Goal: Task Accomplishment & Management: Use online tool/utility

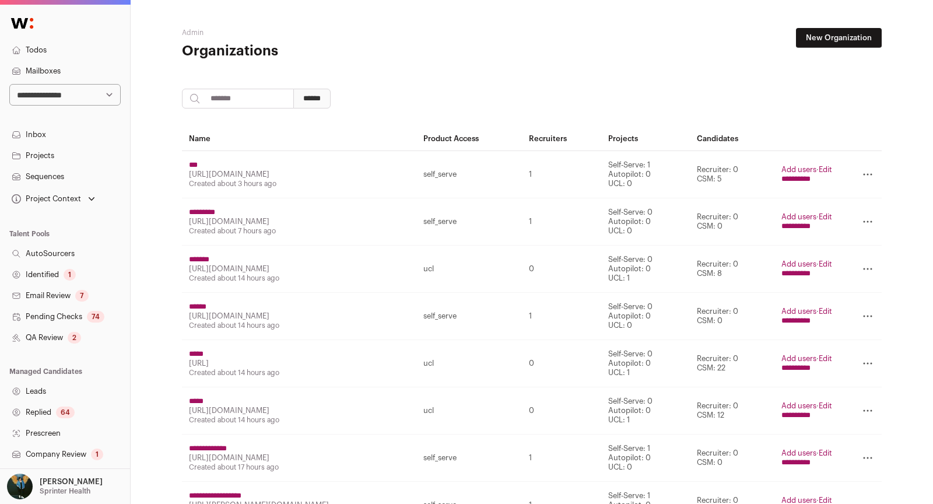
click at [89, 94] on select "**********" at bounding box center [64, 95] width 111 height 22
select select "*****"
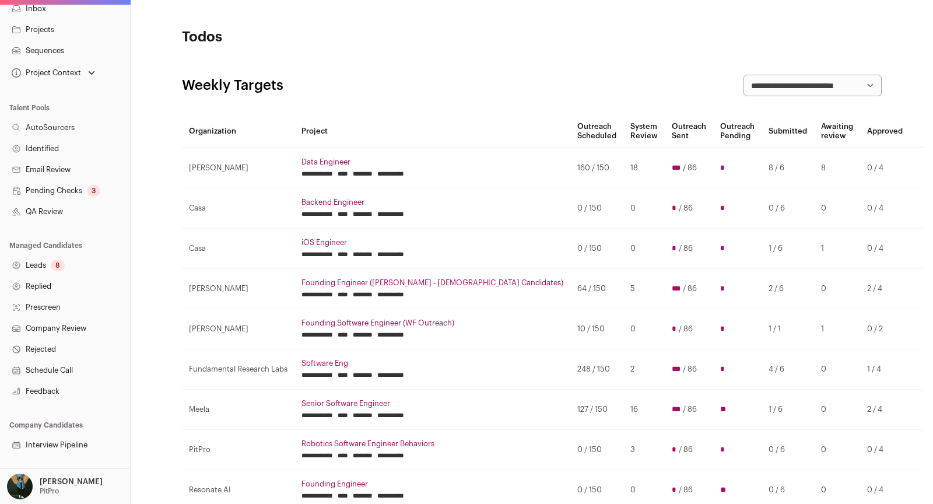
scroll to position [166, 0]
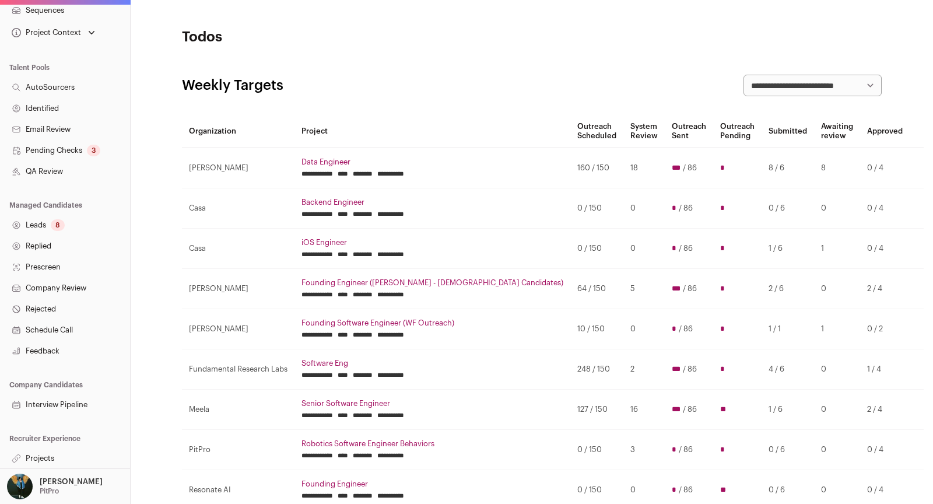
click at [81, 149] on link "Pending Checks 3" at bounding box center [65, 150] width 130 height 21
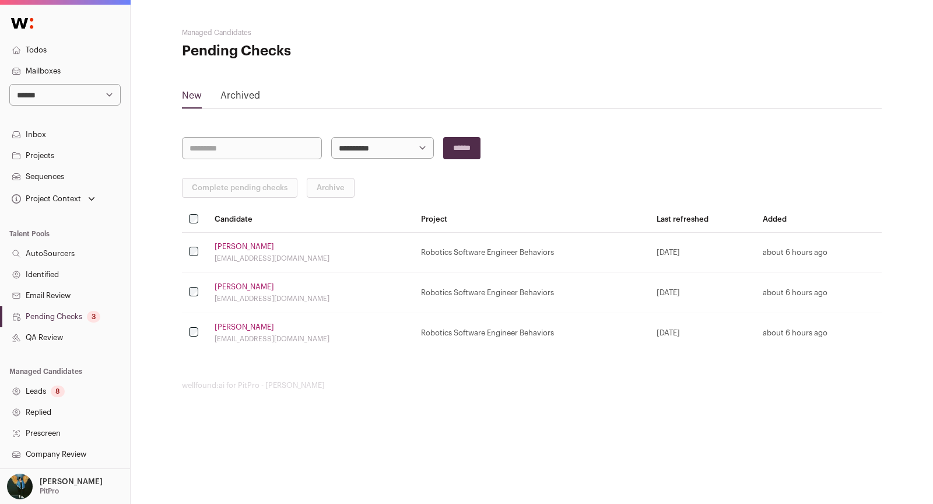
click at [194, 226] on th at bounding box center [195, 219] width 26 height 25
click at [270, 191] on button "Complete pending checks" at bounding box center [239, 188] width 115 height 20
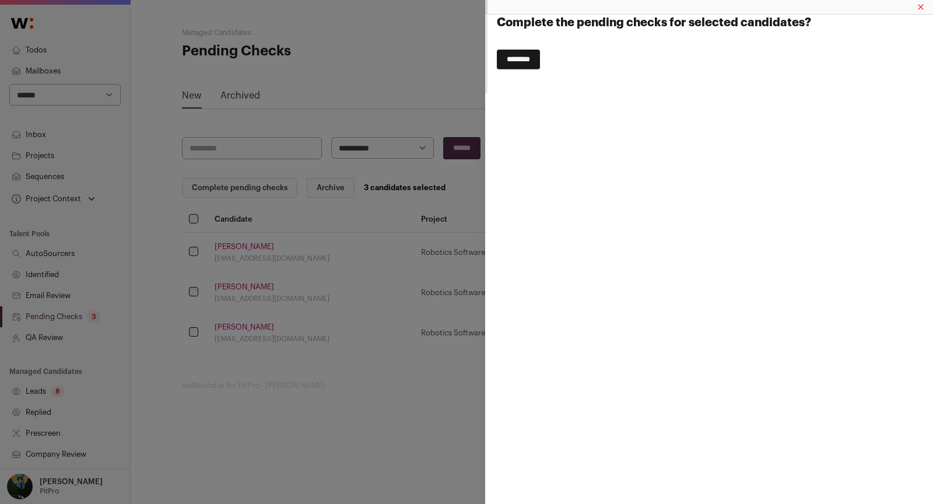
click at [520, 60] on input "********" at bounding box center [518, 60] width 43 height 20
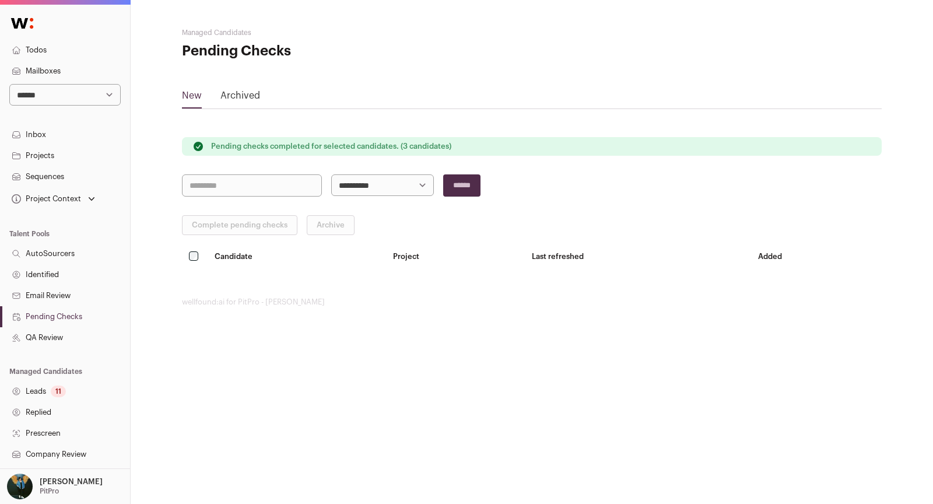
click at [31, 390] on link "Leads 11" at bounding box center [65, 391] width 130 height 21
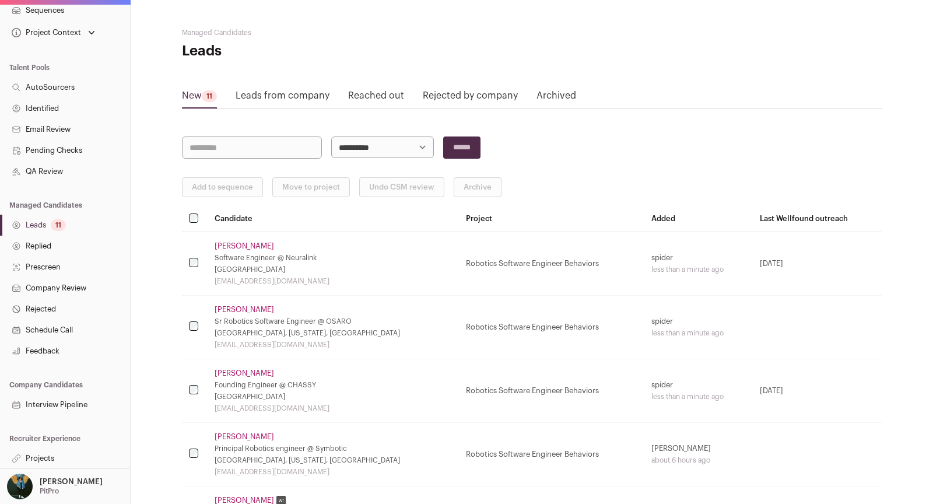
scroll to position [487, 0]
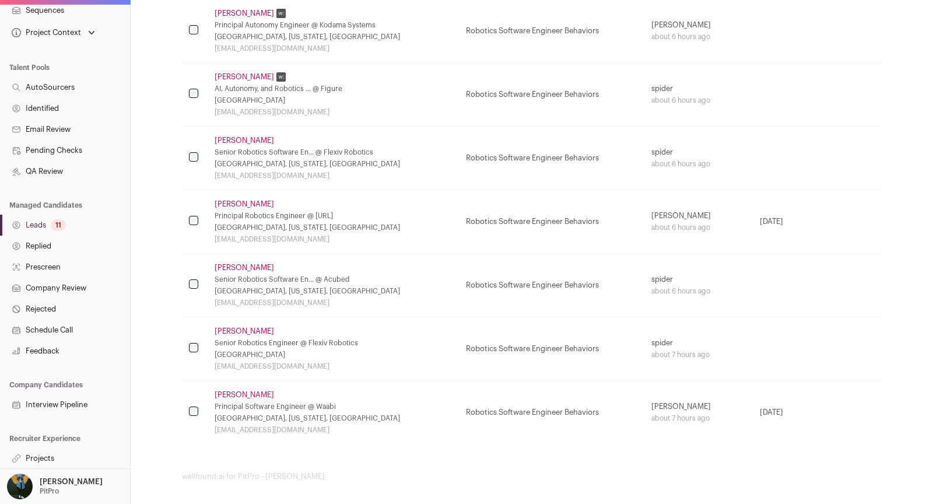
click at [34, 456] on link "Projects" at bounding box center [65, 458] width 130 height 21
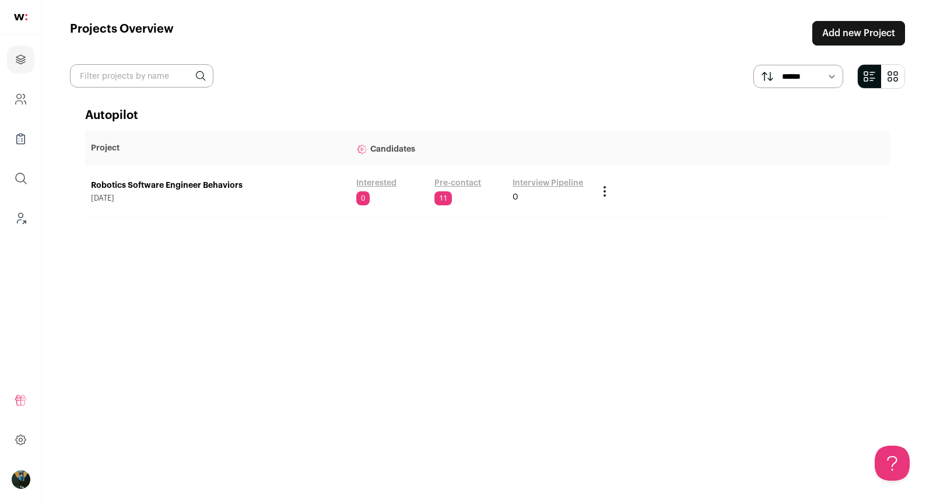
click at [446, 181] on link "Pre-contact" at bounding box center [457, 183] width 47 height 12
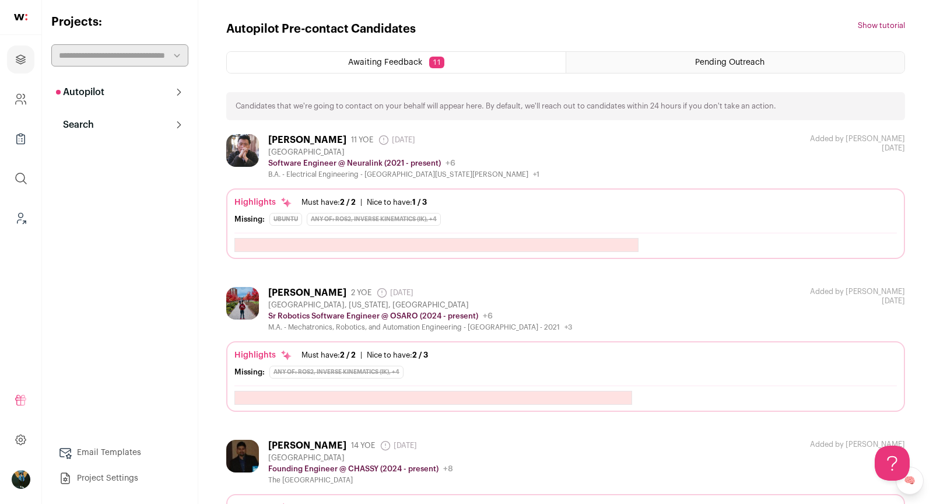
click at [291, 143] on div "[PERSON_NAME] 11 YOE [DATE] Admin only. The last time the profile was scraped." at bounding box center [403, 140] width 271 height 12
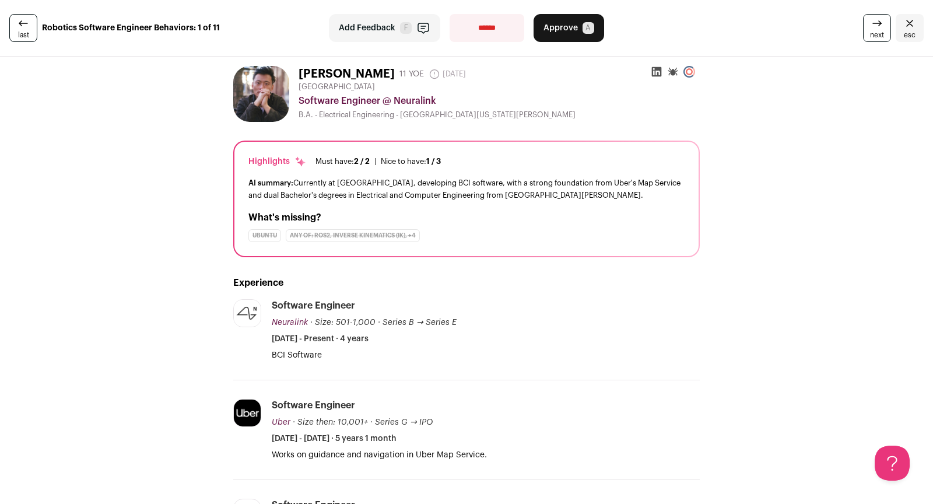
scroll to position [8, 0]
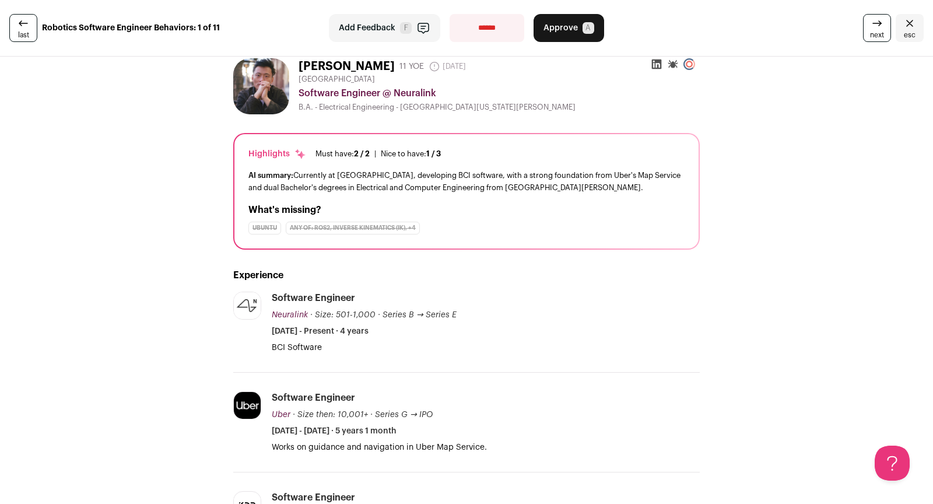
click at [876, 30] on span "next" at bounding box center [877, 34] width 14 height 9
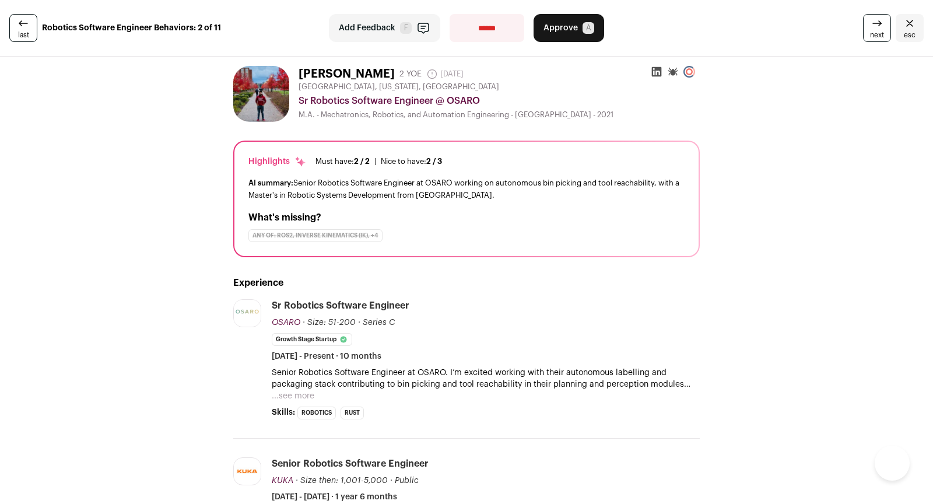
click at [876, 30] on span "next" at bounding box center [877, 34] width 14 height 9
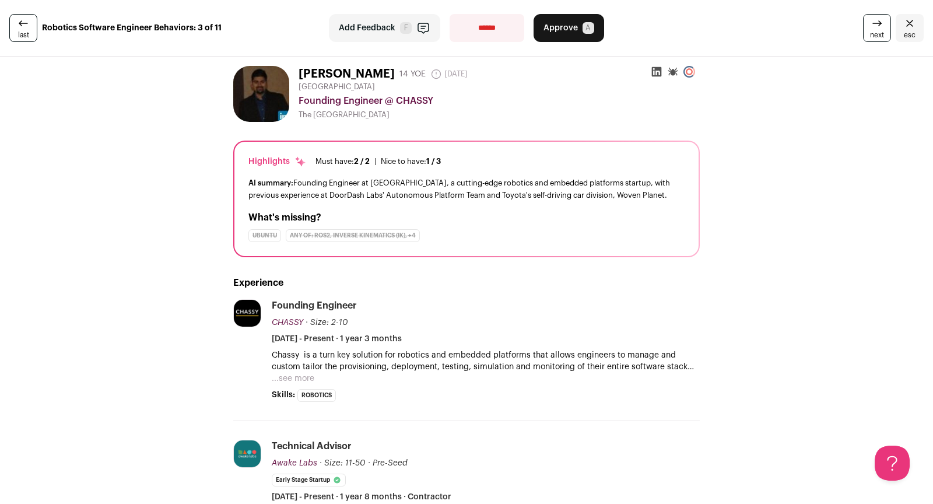
click at [876, 30] on span "next" at bounding box center [877, 34] width 14 height 9
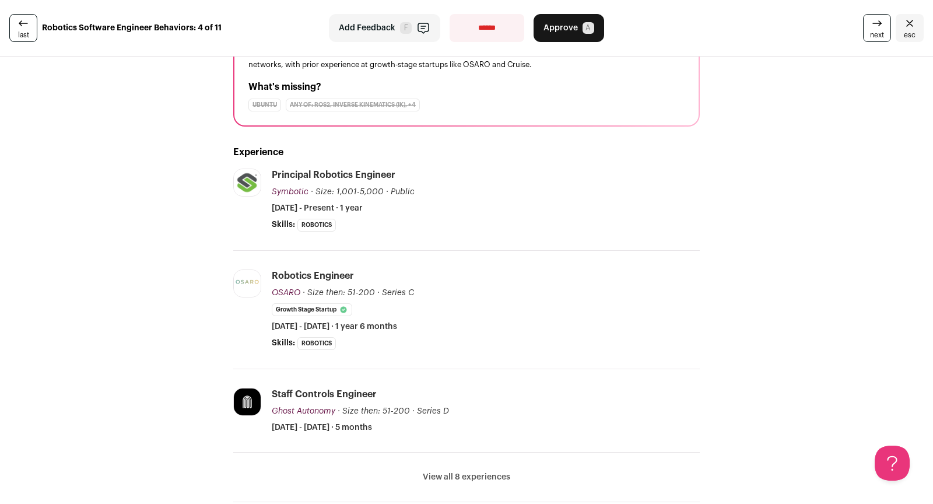
scroll to position [482, 0]
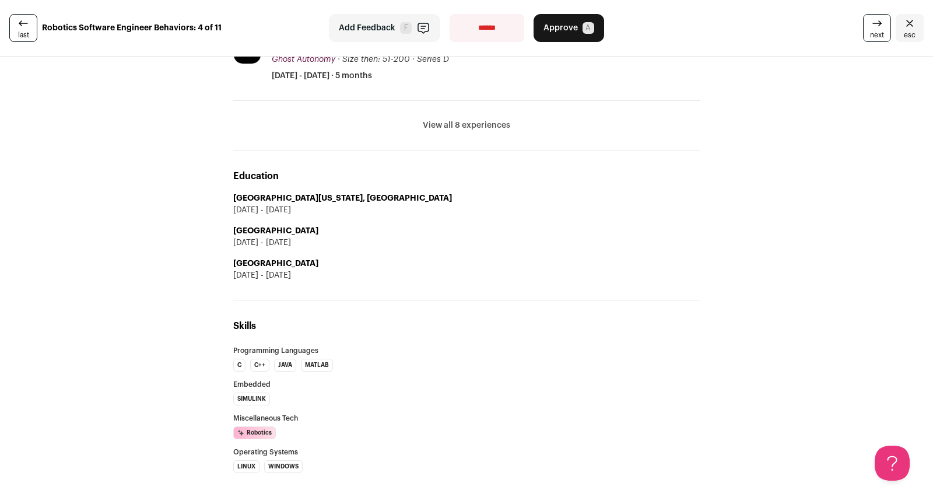
click at [472, 125] on button "View all 8 experiences" at bounding box center [466, 126] width 87 height 12
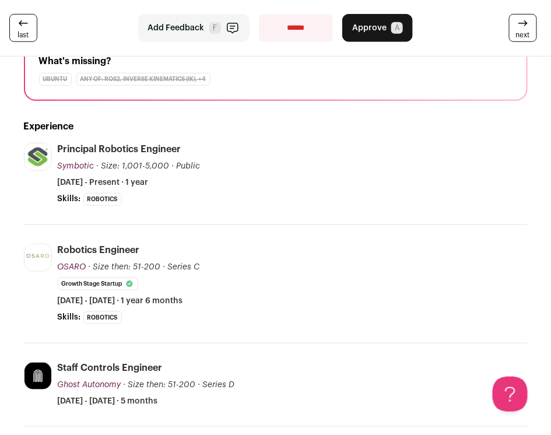
scroll to position [146, 0]
click at [513, 40] on link "next" at bounding box center [523, 28] width 28 height 28
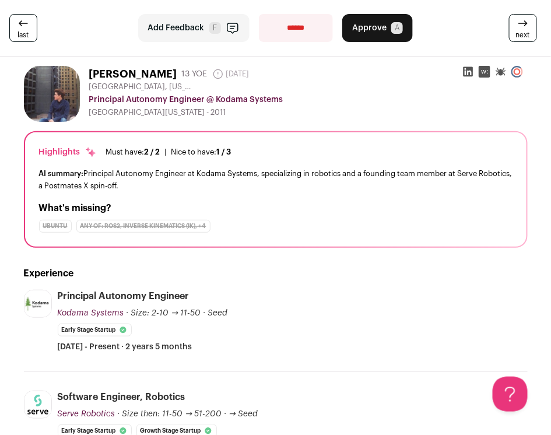
click at [518, 33] on span "next" at bounding box center [523, 34] width 14 height 9
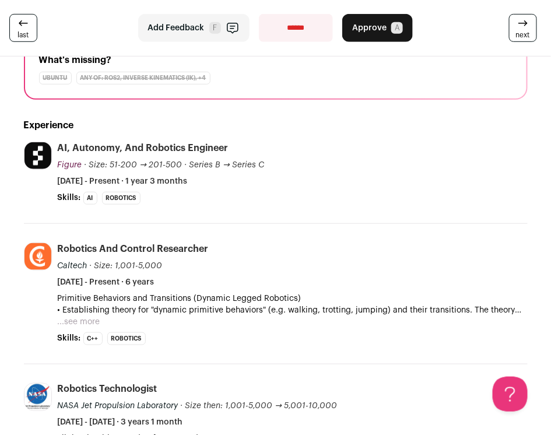
scroll to position [152, 0]
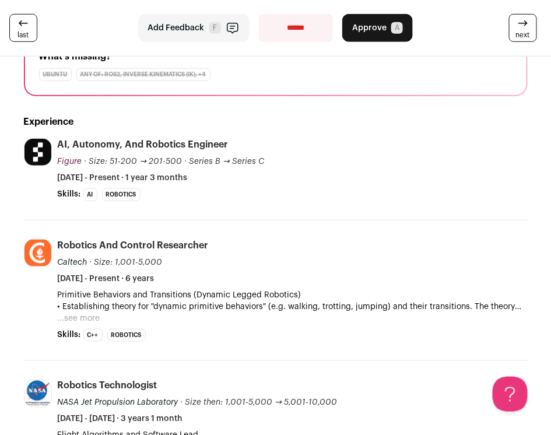
click at [534, 29] on link "next" at bounding box center [523, 28] width 28 height 28
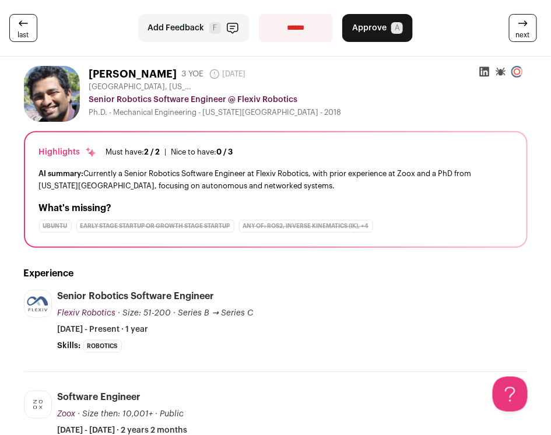
click at [528, 37] on span "next" at bounding box center [523, 34] width 14 height 9
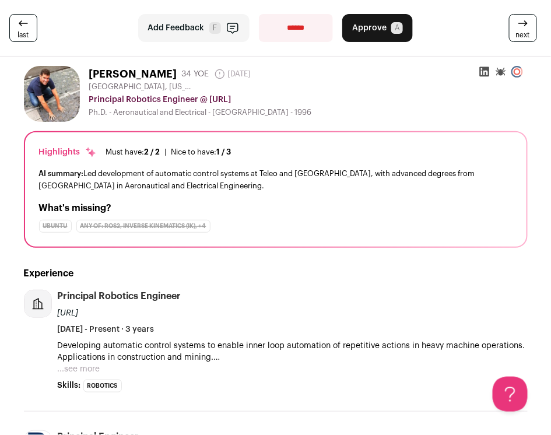
click at [528, 37] on span "next" at bounding box center [523, 34] width 14 height 9
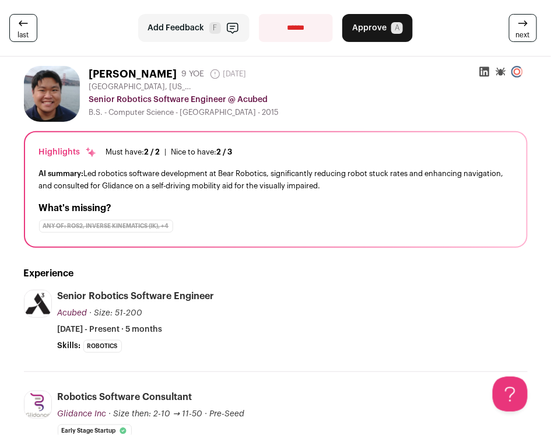
click at [27, 37] on span "last" at bounding box center [23, 34] width 11 height 9
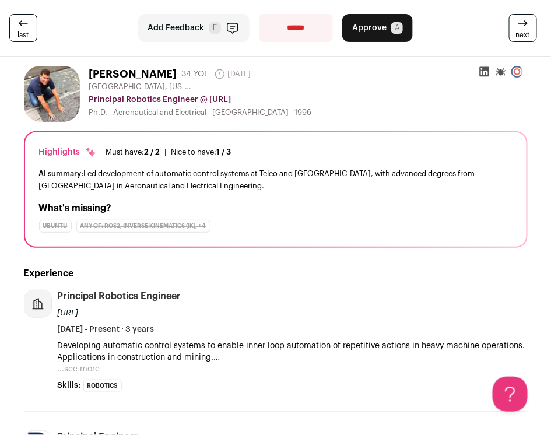
click at [27, 37] on span "last" at bounding box center [23, 34] width 11 height 9
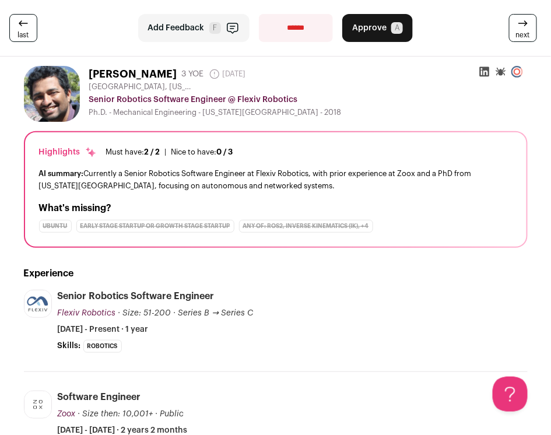
click at [27, 37] on span "last" at bounding box center [23, 34] width 11 height 9
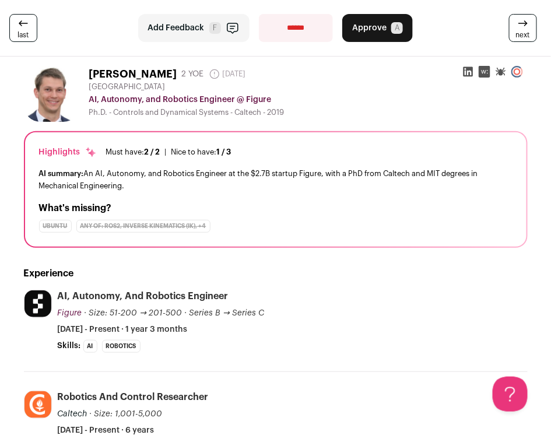
click at [27, 37] on span "last" at bounding box center [23, 34] width 11 height 9
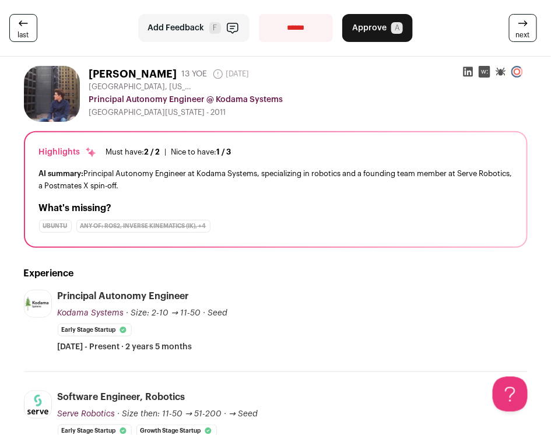
click at [27, 37] on span "last" at bounding box center [23, 34] width 11 height 9
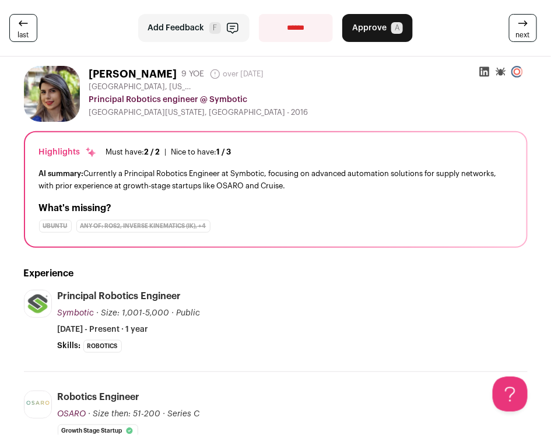
click at [265, 252] on div "Experience Symbotic [DOMAIN_NAME] Add to company list Public / Private Public C…" at bounding box center [276, 435] width 504 height 375
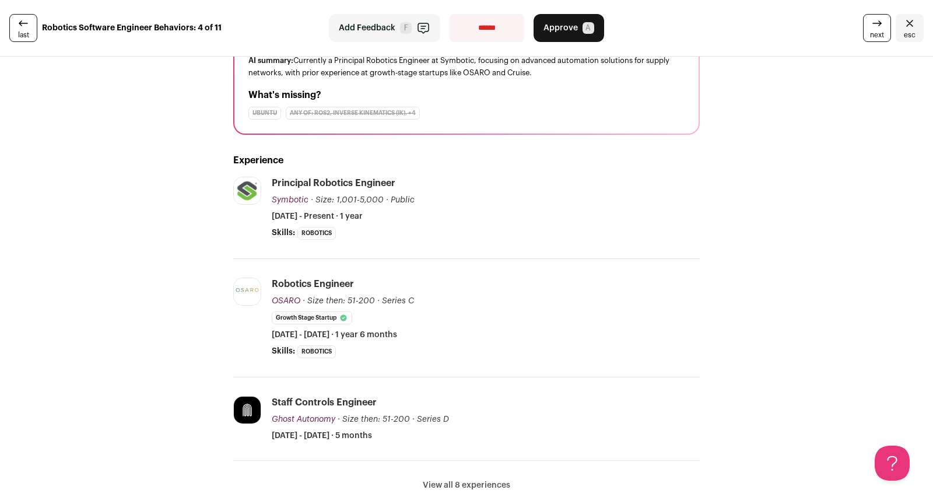
scroll to position [121, 0]
click at [435, 483] on button "View all 8 experiences" at bounding box center [466, 486] width 87 height 12
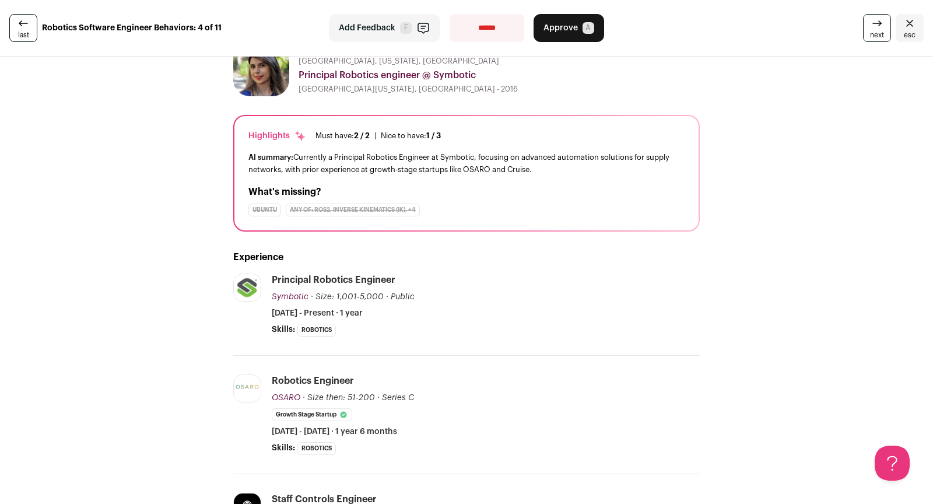
scroll to position [27, 0]
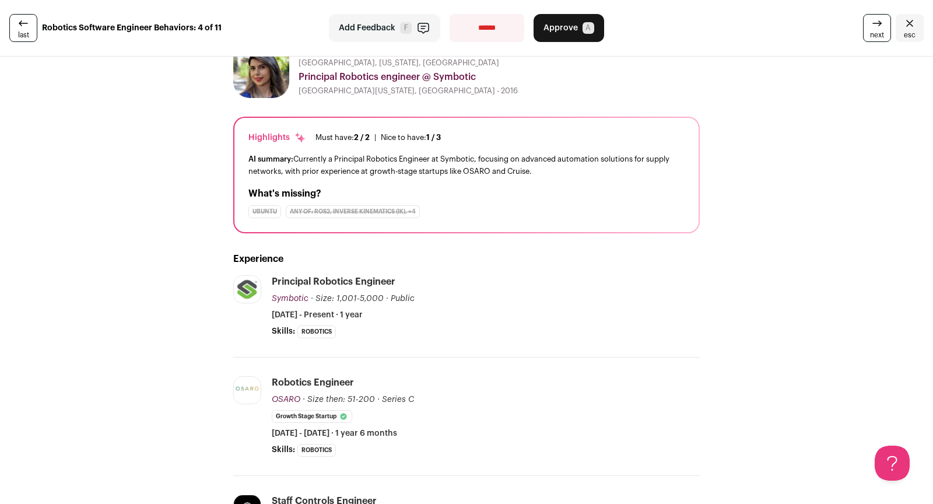
scroll to position [25, 0]
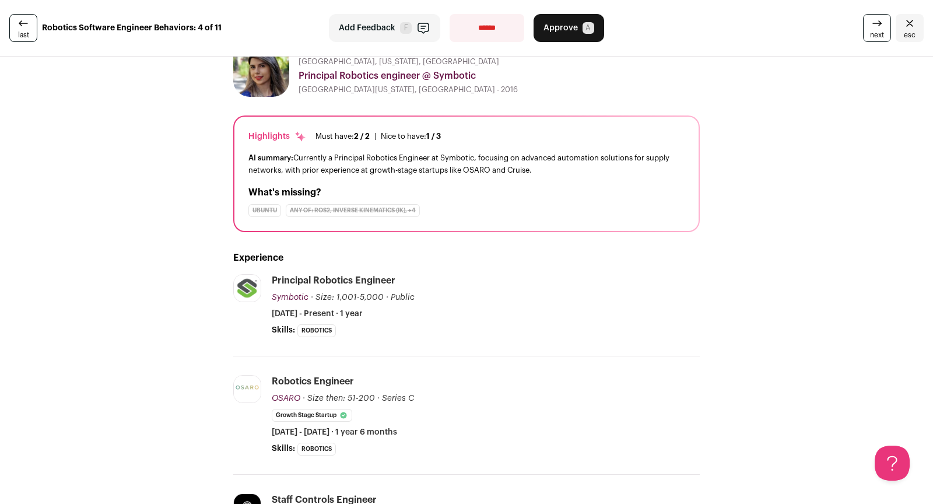
click at [867, 40] on link "next" at bounding box center [877, 28] width 28 height 28
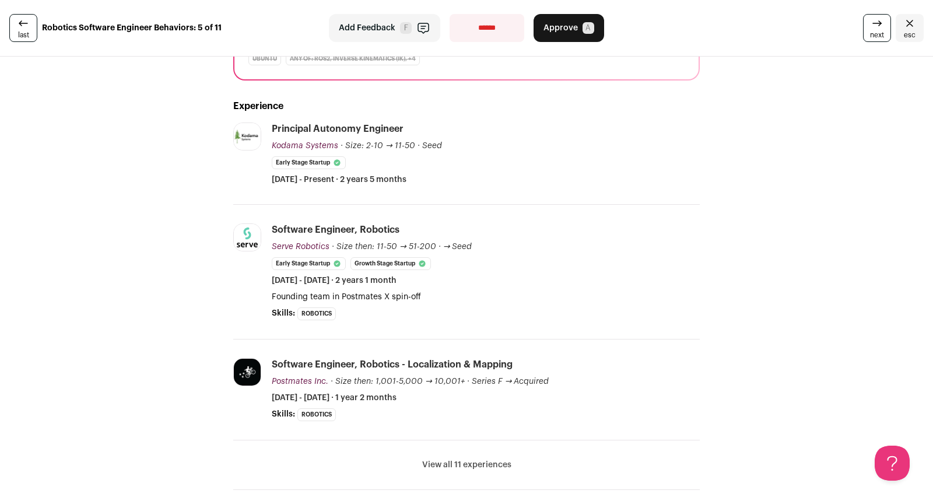
scroll to position [181, 0]
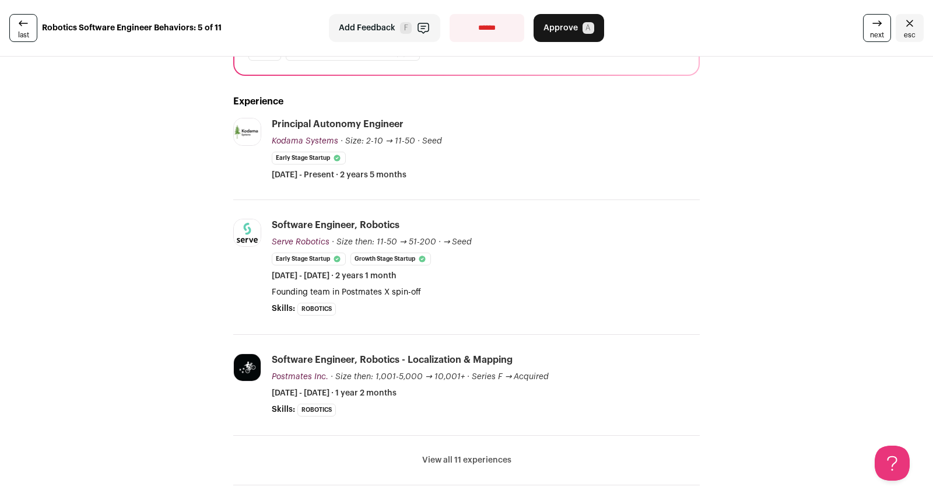
click at [465, 460] on button "View all 11 experiences" at bounding box center [466, 460] width 89 height 12
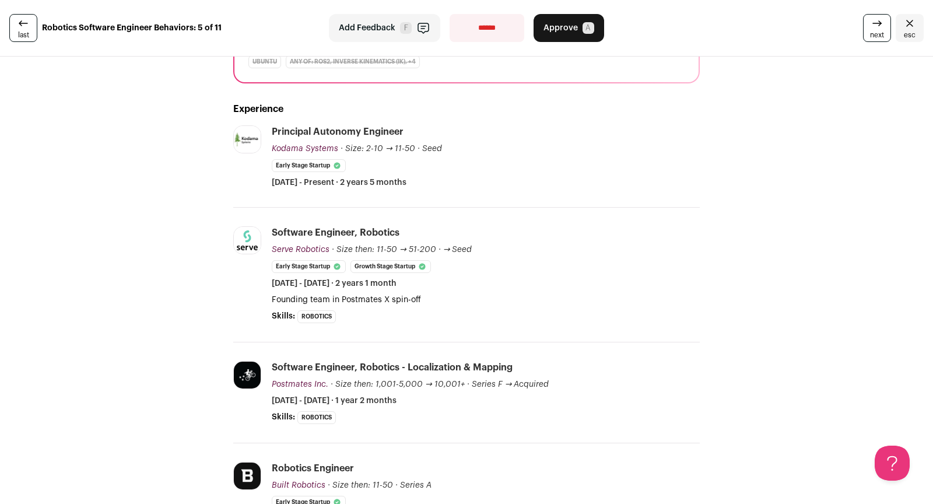
scroll to position [0, 0]
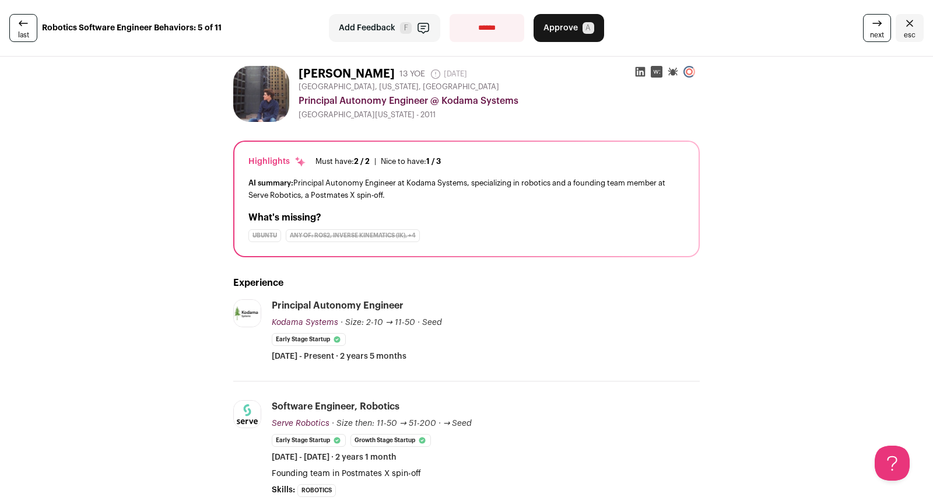
click at [881, 24] on icon at bounding box center [879, 24] width 2 height 2
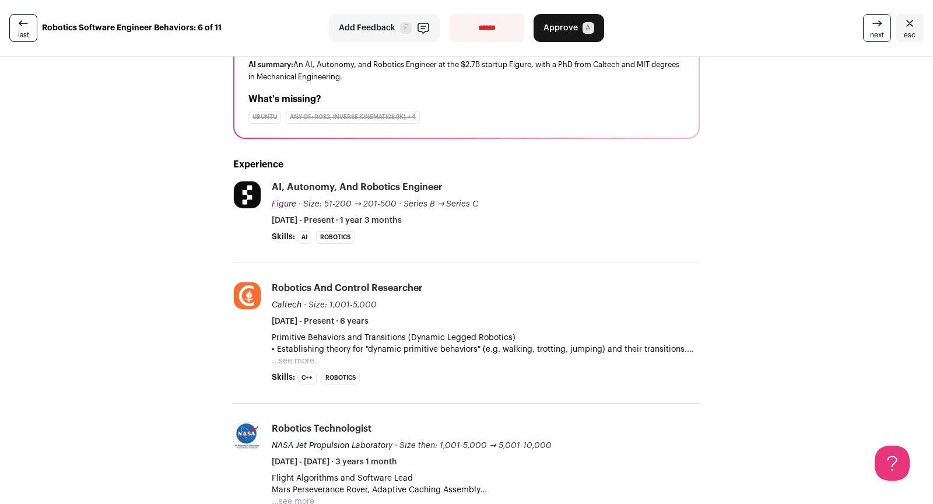
scroll to position [118, 0]
click at [869, 29] on link "next" at bounding box center [877, 28] width 28 height 28
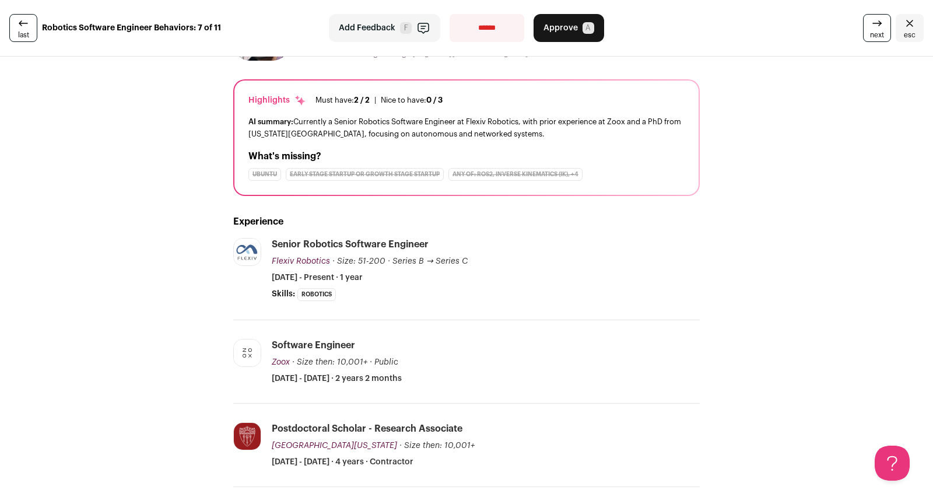
scroll to position [102, 0]
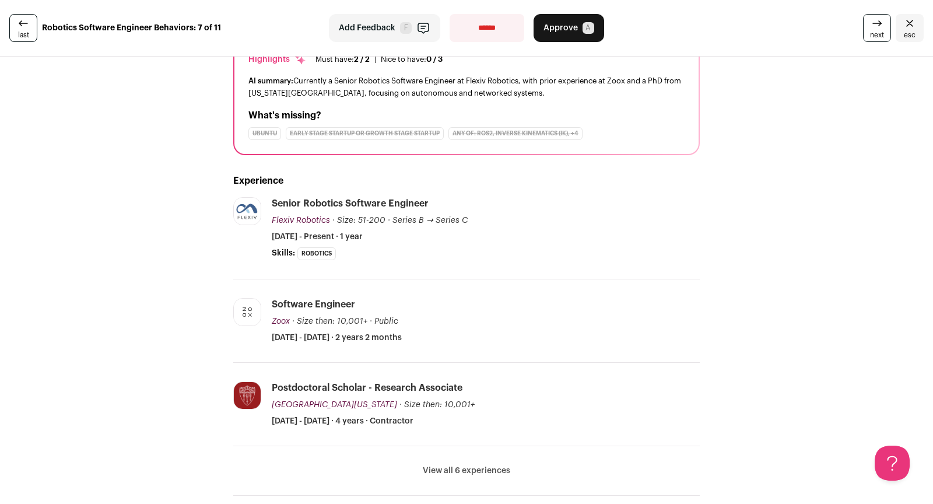
click at [883, 32] on span "next" at bounding box center [877, 34] width 14 height 9
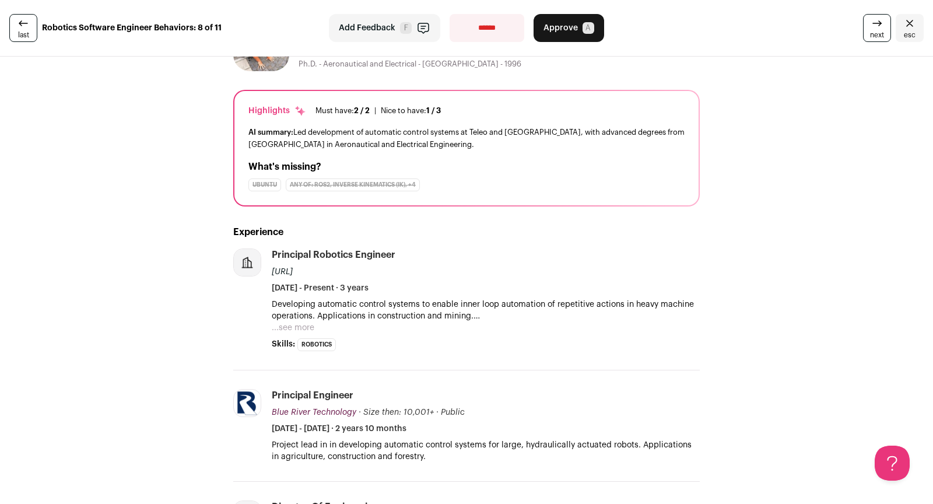
scroll to position [52, 0]
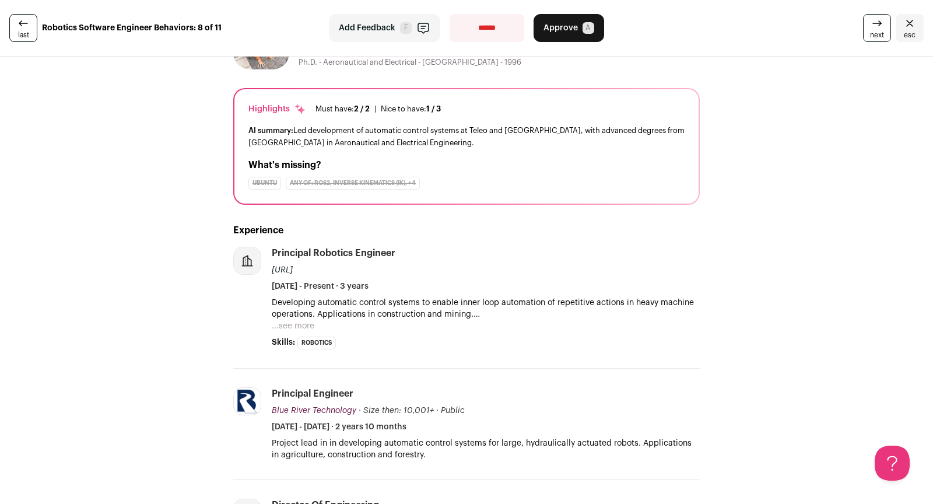
click at [891, 17] on div "next esc" at bounding box center [774, 28] width 298 height 28
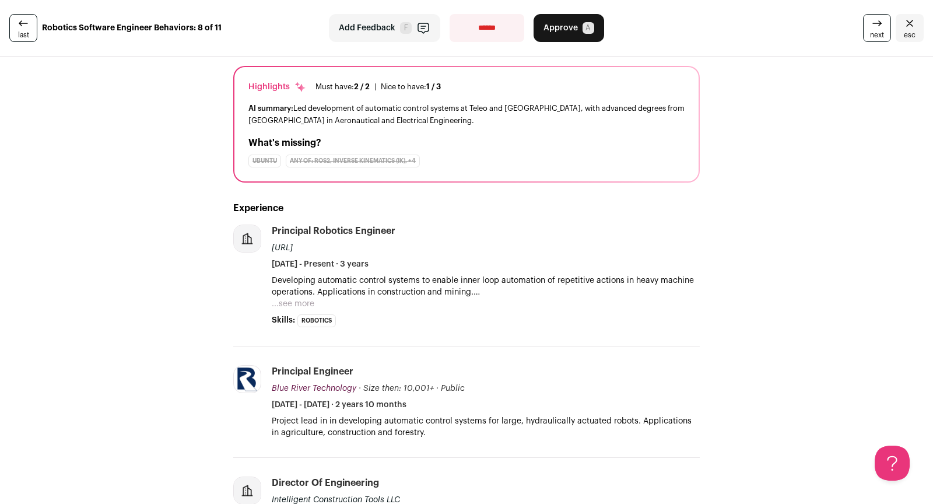
scroll to position [78, 0]
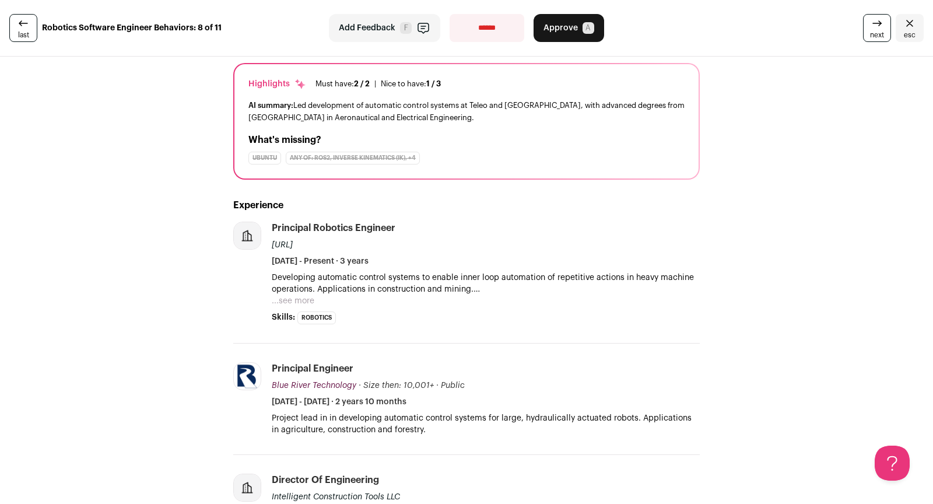
click at [292, 304] on button "...see more" at bounding box center [293, 301] width 43 height 12
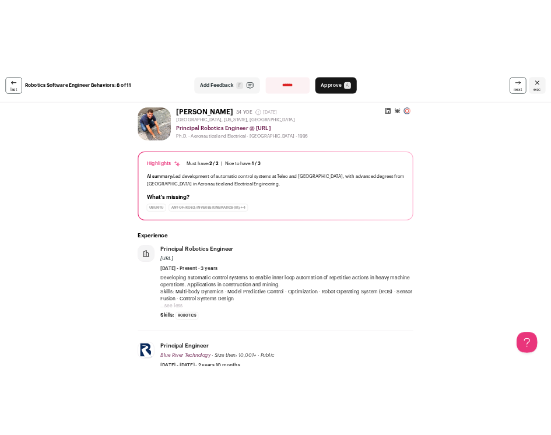
scroll to position [0, 0]
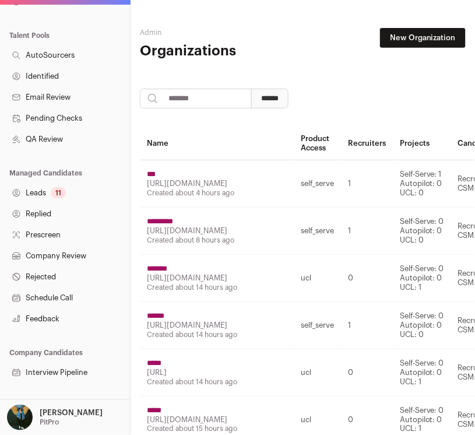
scroll to position [196, 0]
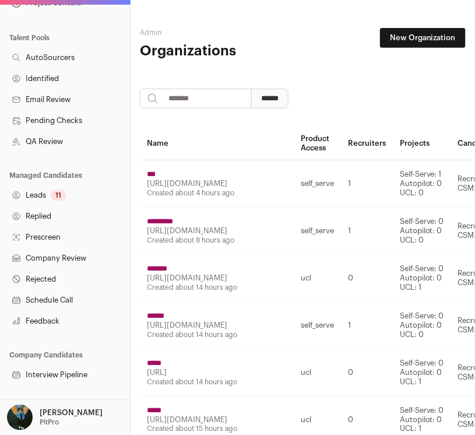
click at [45, 102] on link "Email Review" at bounding box center [65, 99] width 130 height 21
